Goal: Information Seeking & Learning: Learn about a topic

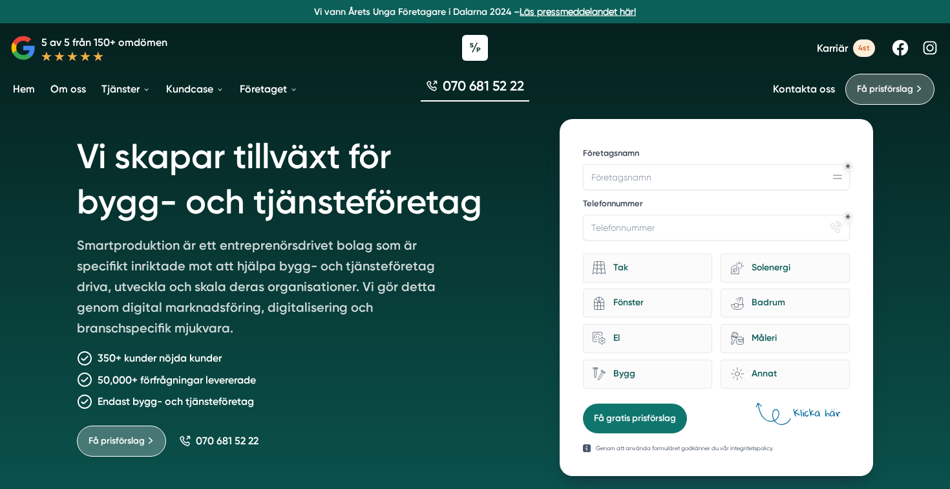
click at [799, 92] on link "Kontakta oss" at bounding box center [804, 89] width 62 height 12
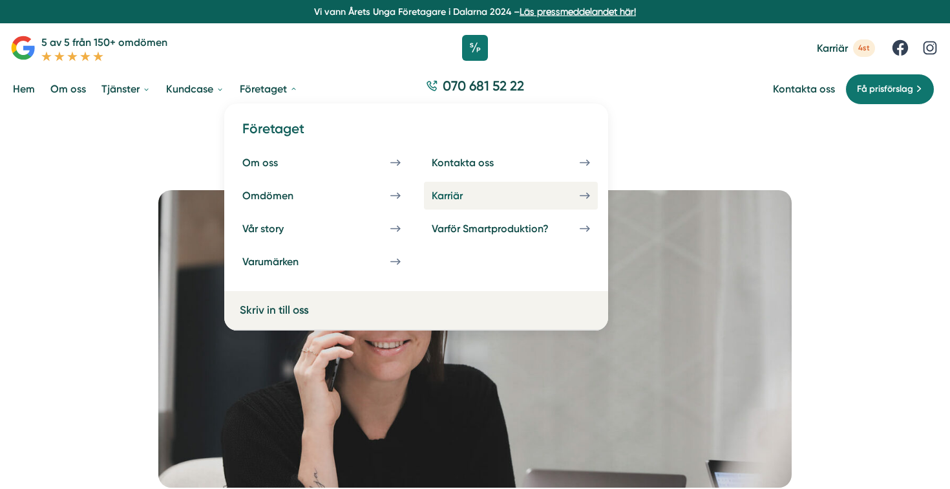
click at [467, 197] on div "Karriär" at bounding box center [463, 195] width 62 height 12
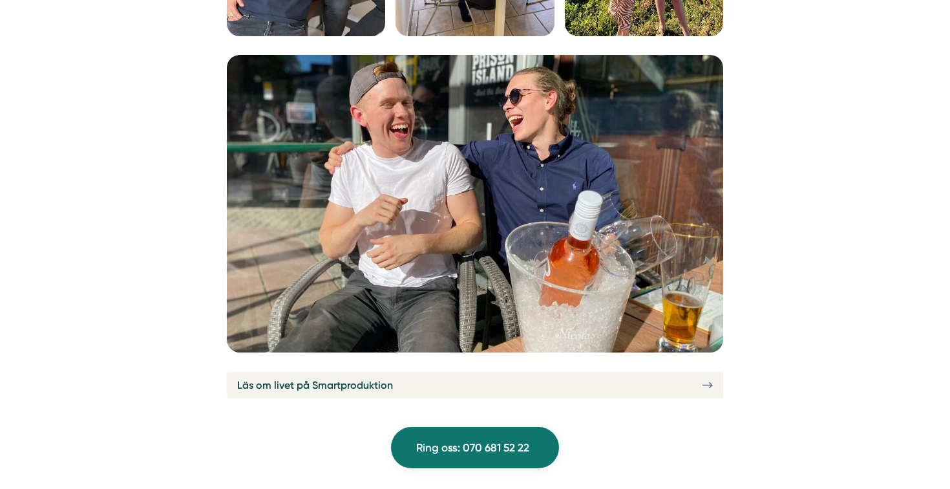
scroll to position [4681, 0]
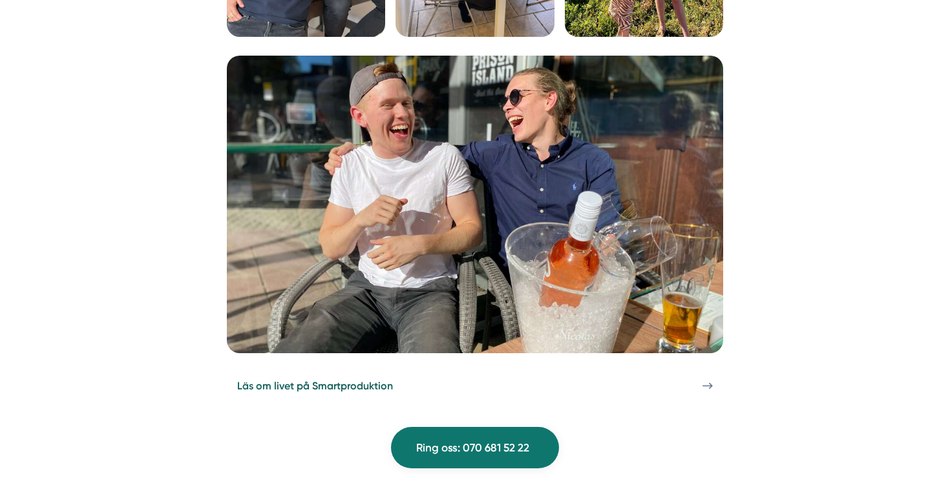
click at [449, 372] on link "Läs om livet på Smartproduktion" at bounding box center [475, 385] width 496 height 27
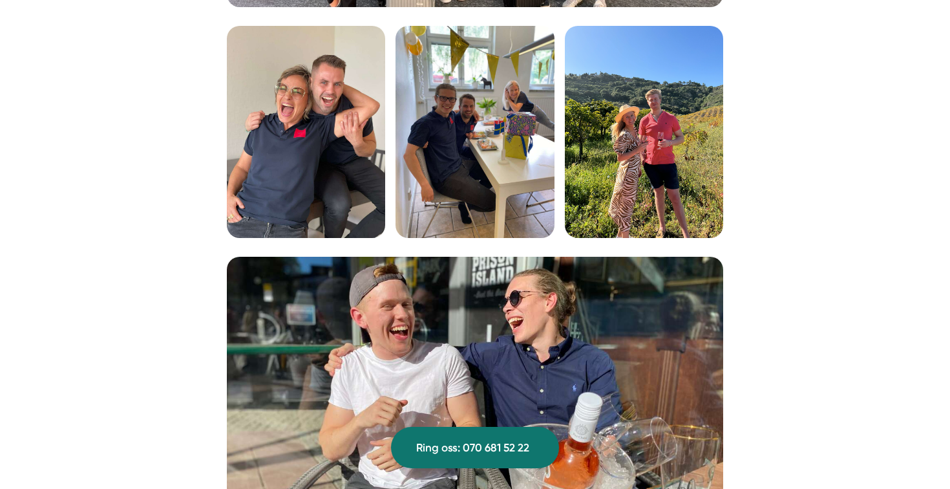
scroll to position [4350, 0]
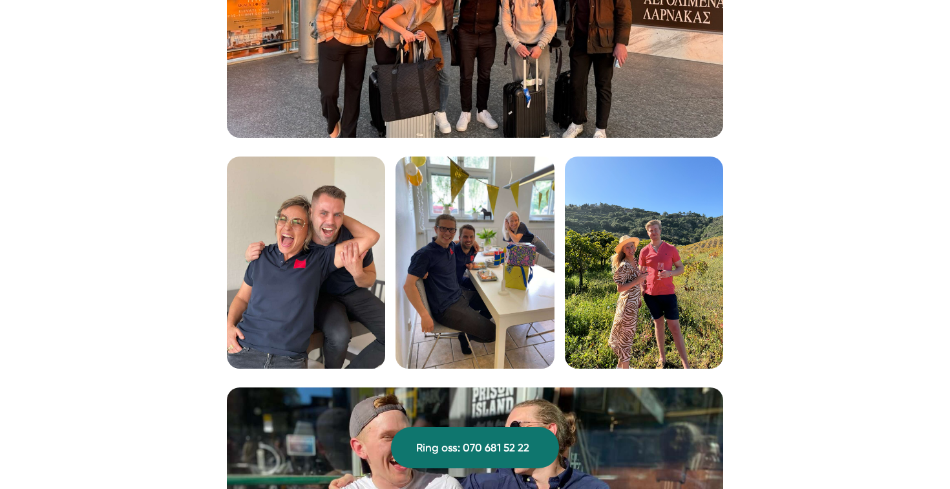
click at [308, 250] on img at bounding box center [306, 261] width 158 height 211
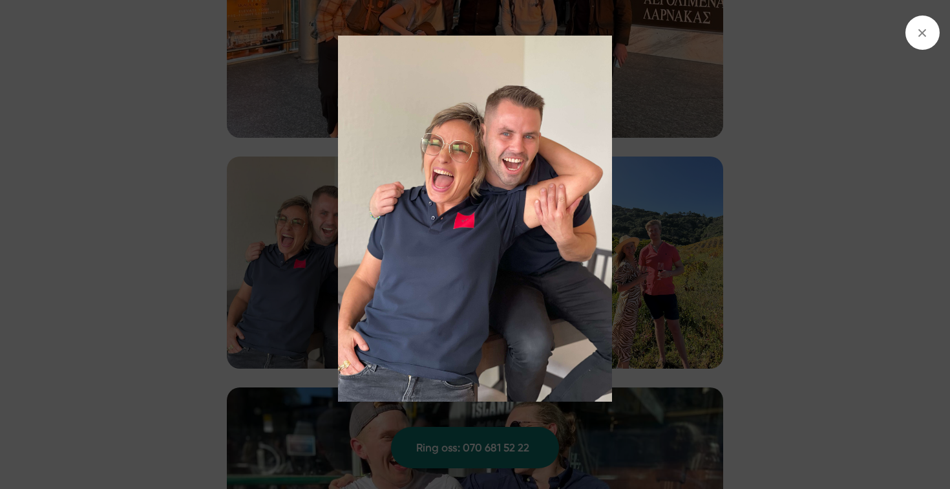
click at [675, 228] on img at bounding box center [475, 219] width 713 height 366
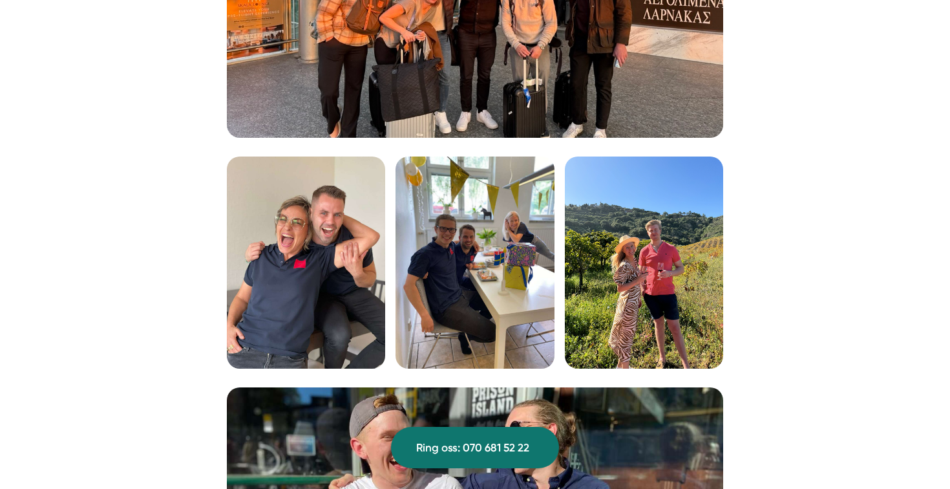
click at [469, 240] on img at bounding box center [475, 261] width 158 height 211
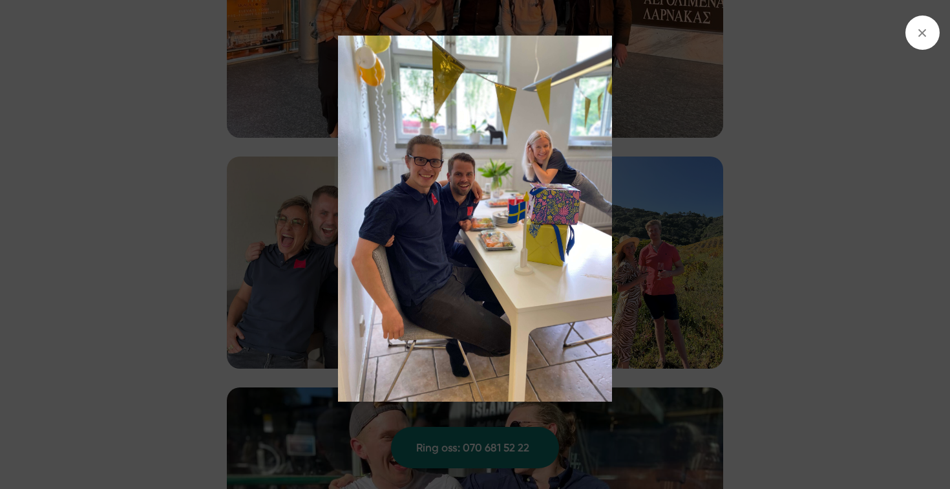
click at [741, 234] on img at bounding box center [475, 219] width 713 height 366
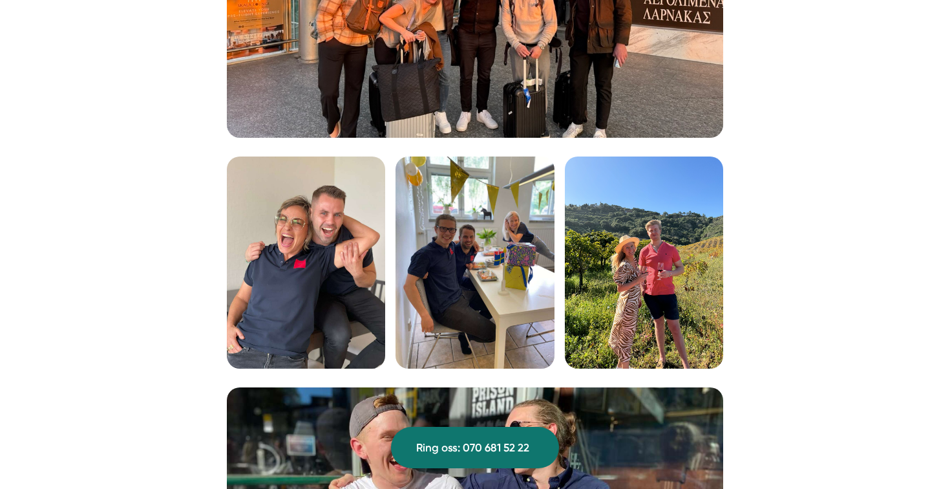
click at [436, 236] on img at bounding box center [475, 261] width 158 height 211
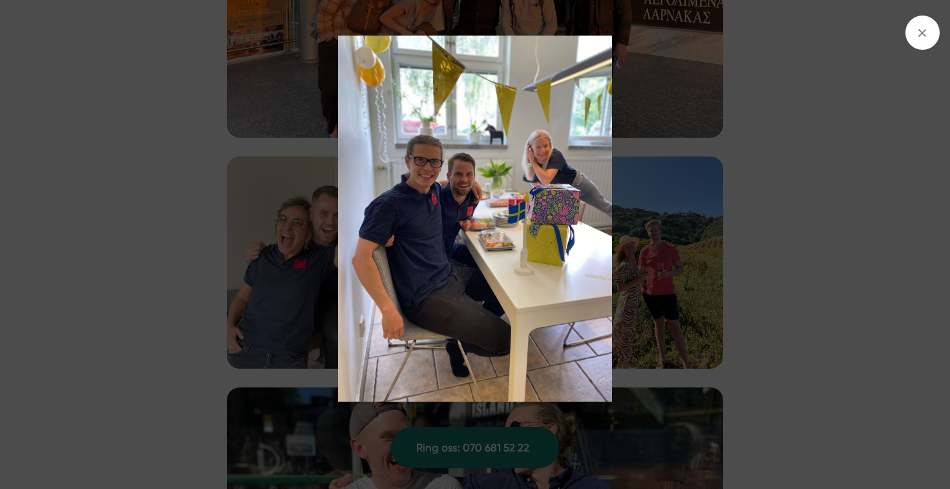
click at [692, 198] on img at bounding box center [475, 219] width 713 height 366
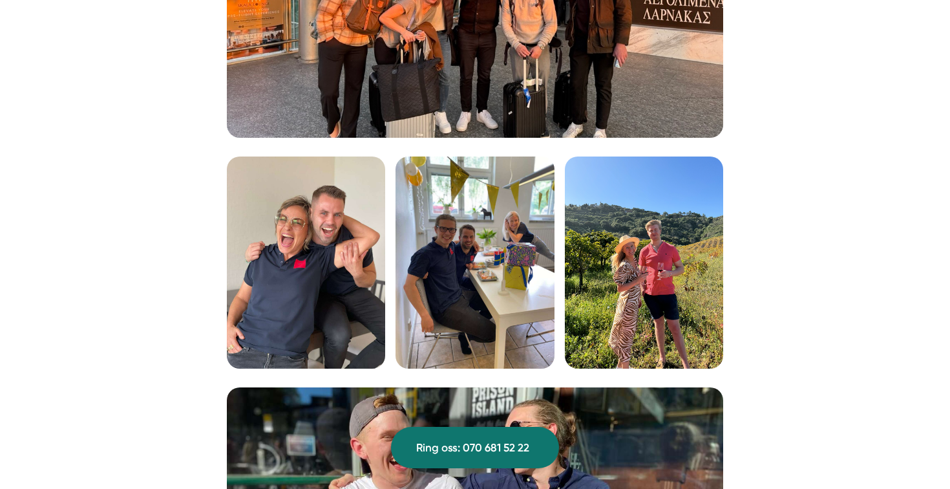
click at [692, 198] on img at bounding box center [644, 261] width 158 height 211
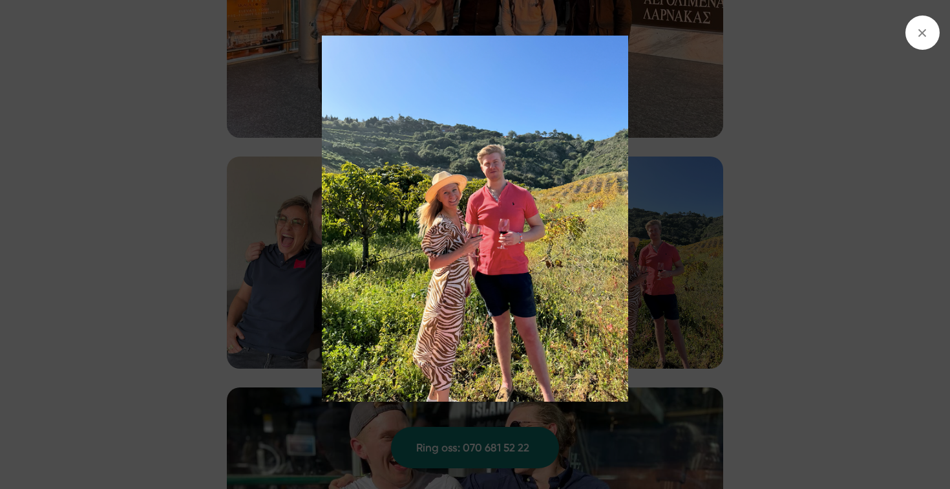
click at [776, 220] on img at bounding box center [475, 219] width 713 height 366
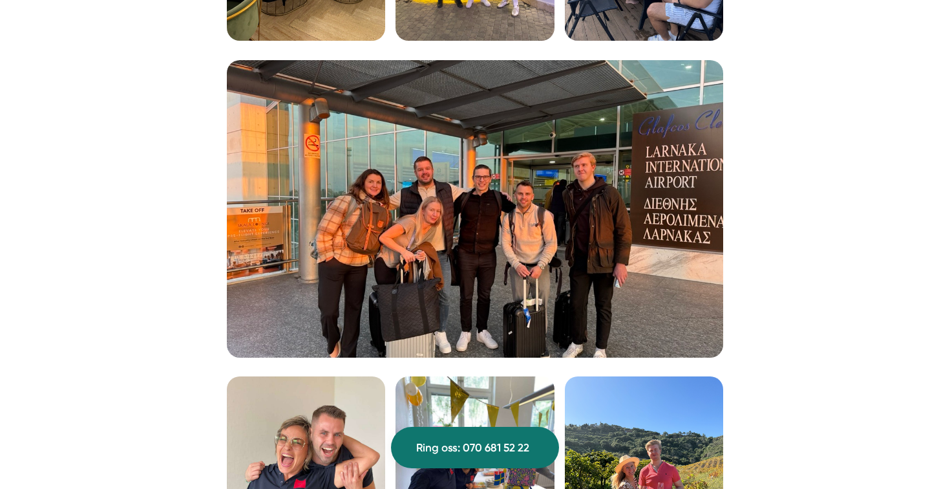
scroll to position [4129, 0]
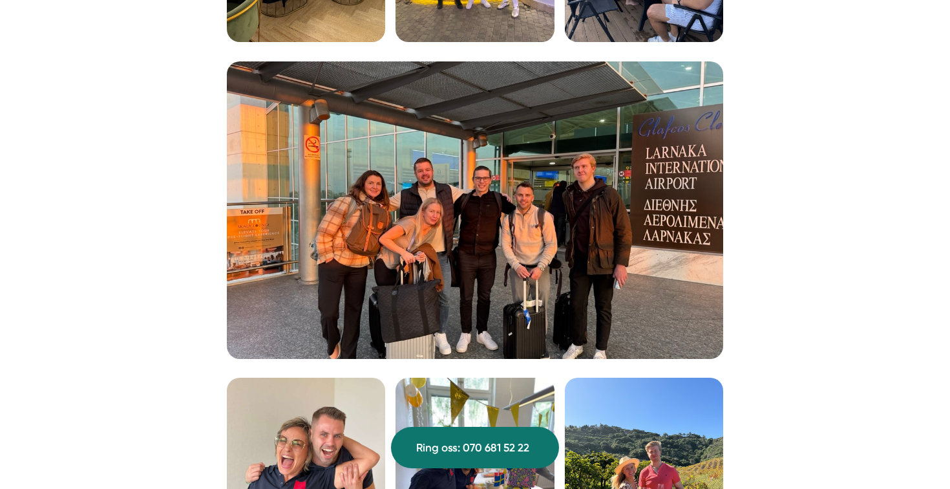
click at [611, 246] on img at bounding box center [475, 209] width 496 height 297
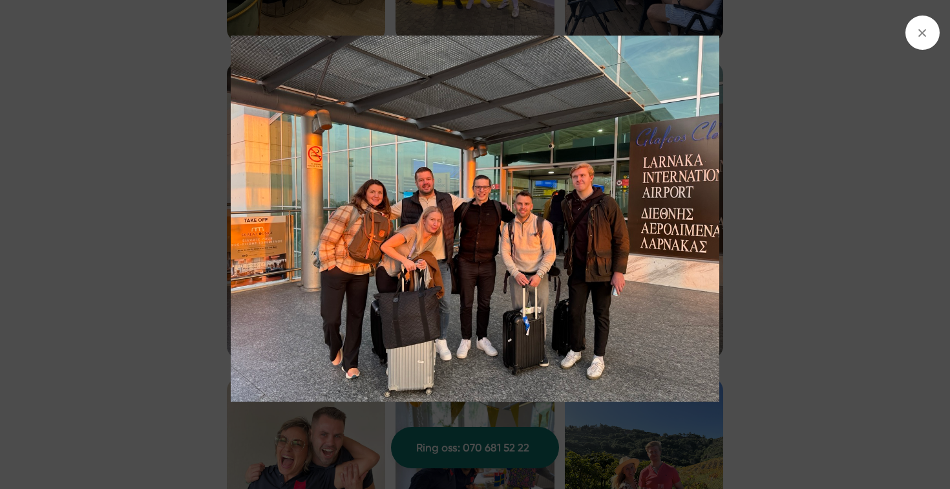
click at [820, 236] on img at bounding box center [475, 219] width 713 height 366
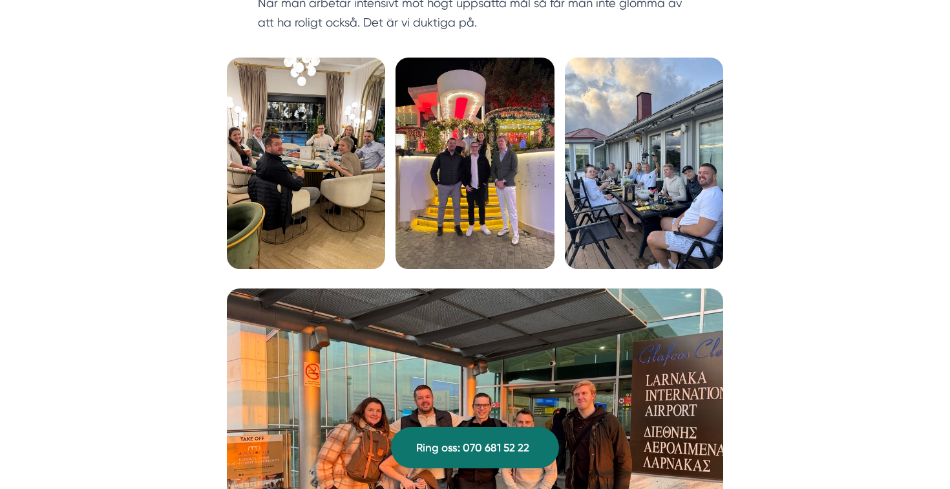
scroll to position [3900, 0]
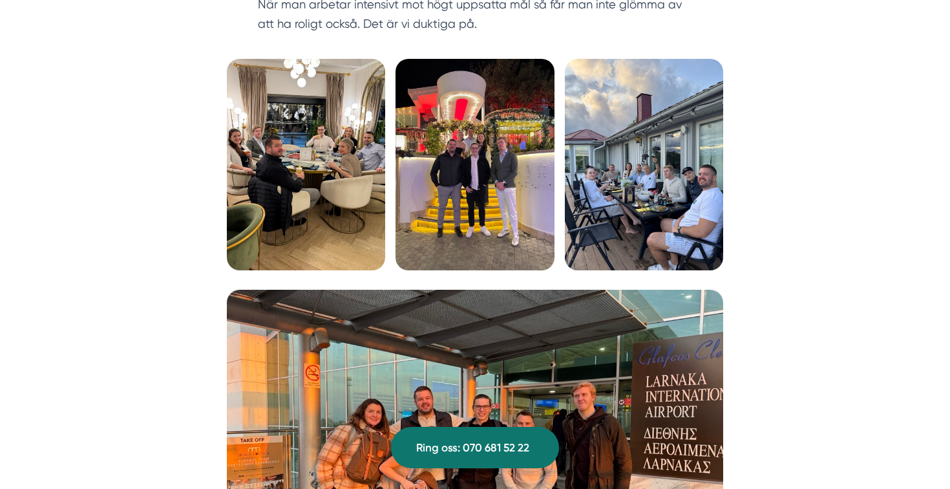
click at [490, 190] on img at bounding box center [475, 164] width 158 height 211
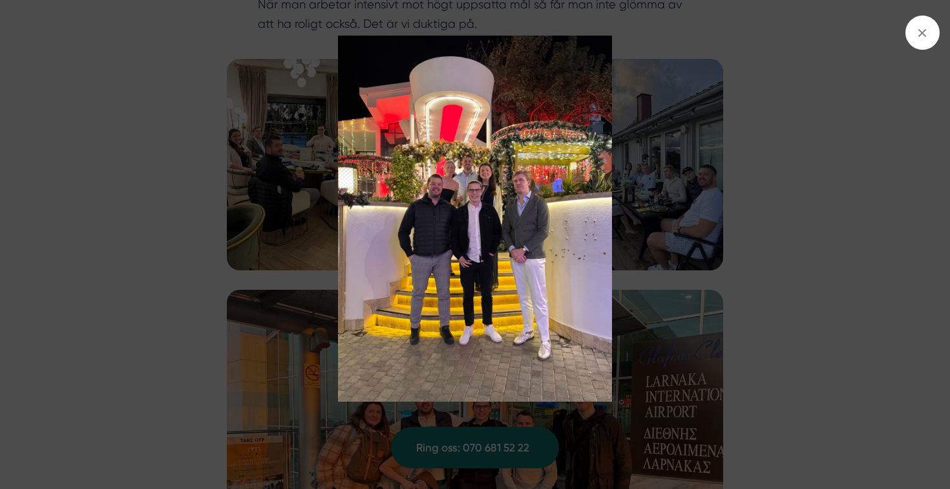
click at [268, 240] on img at bounding box center [475, 219] width 713 height 366
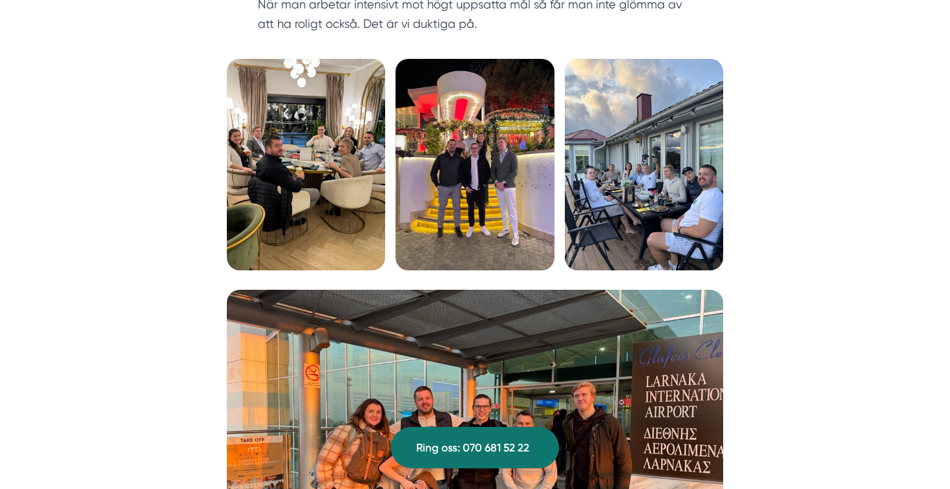
click at [273, 190] on img at bounding box center [306, 164] width 158 height 211
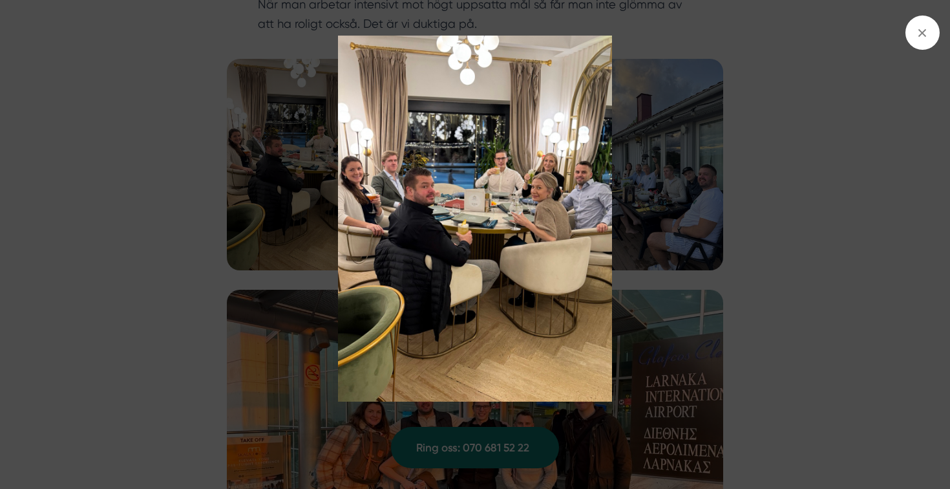
click at [222, 214] on img at bounding box center [475, 219] width 713 height 366
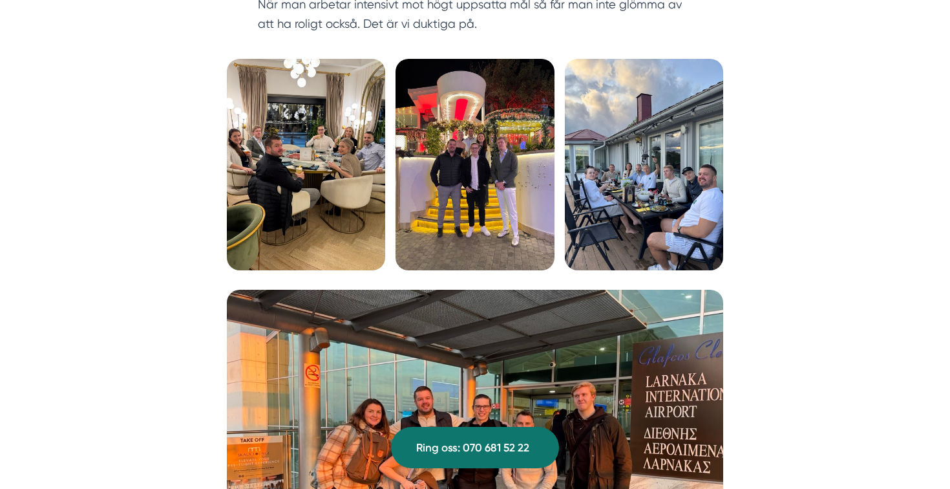
click at [674, 166] on img at bounding box center [644, 164] width 158 height 211
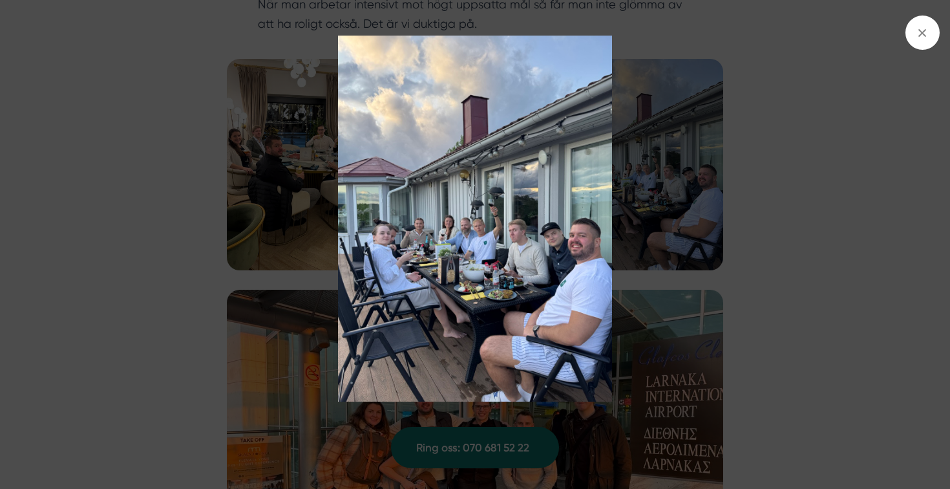
click at [674, 166] on img at bounding box center [475, 219] width 713 height 366
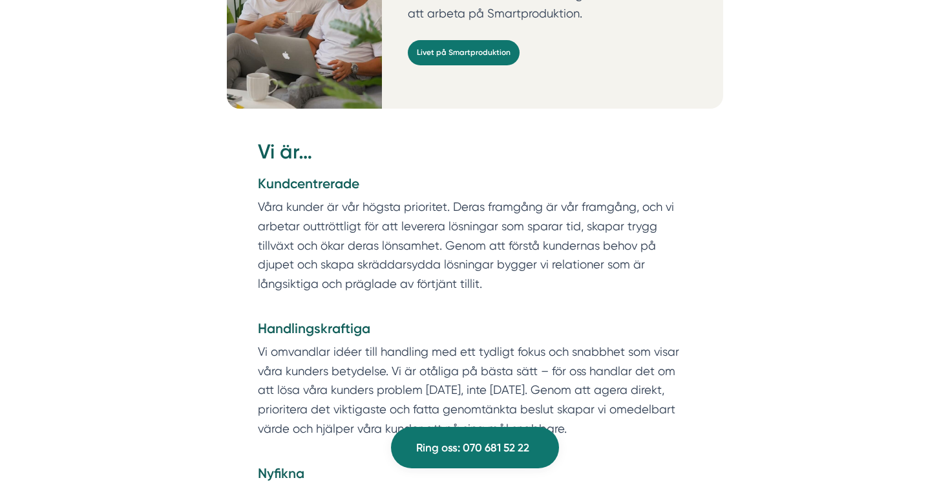
scroll to position [717, 0]
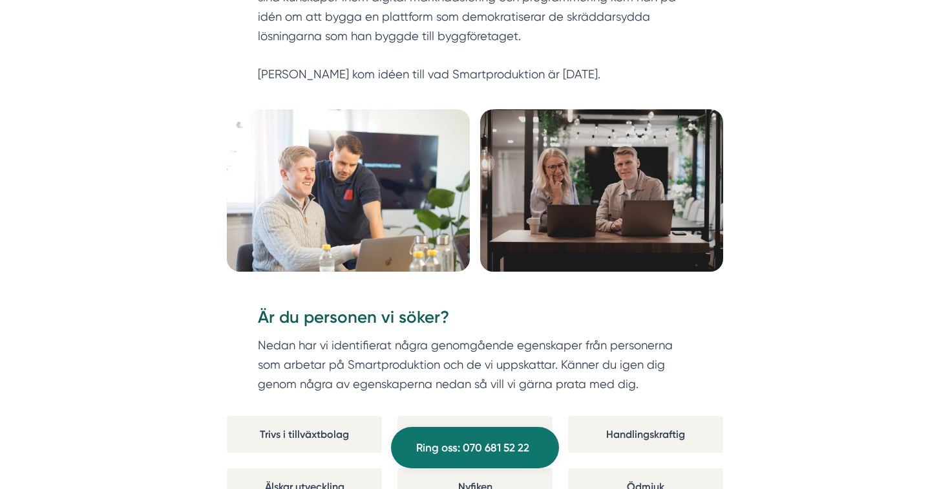
scroll to position [667, 0]
